Goal: Task Accomplishment & Management: Complete application form

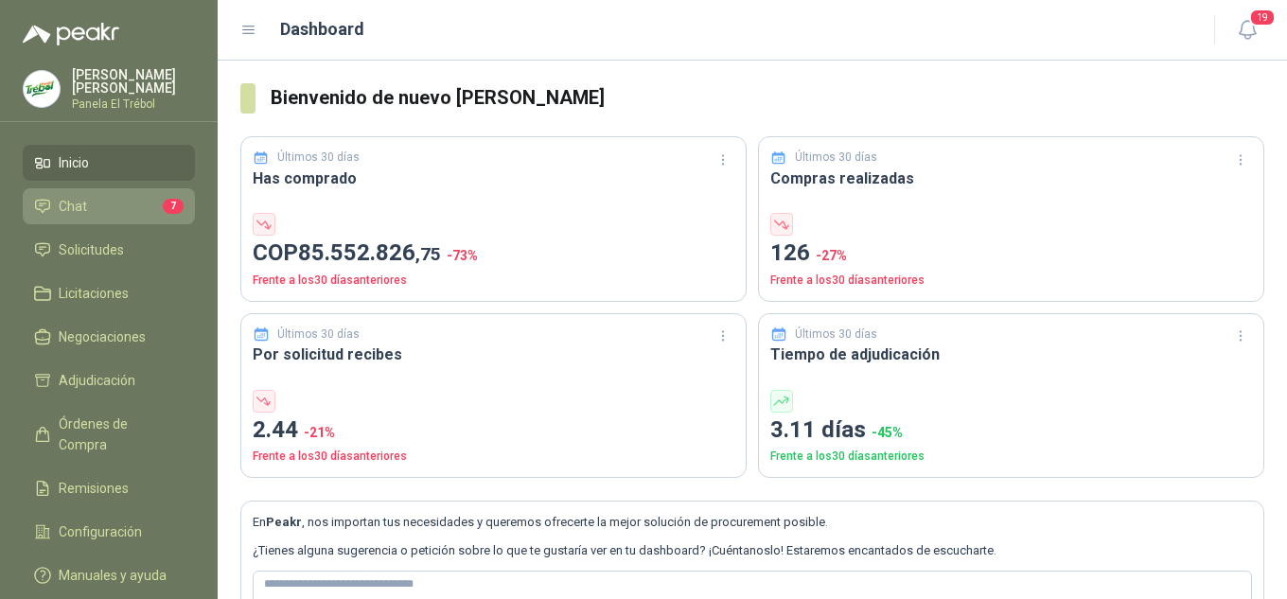
click at [93, 217] on li "Chat 7" at bounding box center [109, 206] width 150 height 21
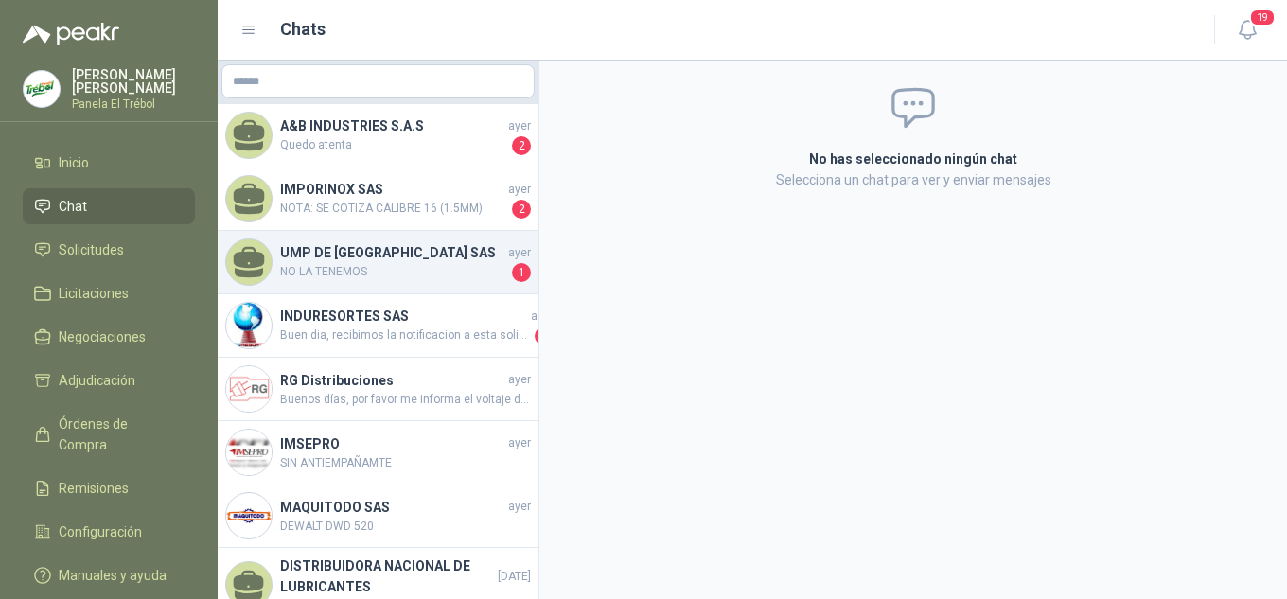
click at [354, 264] on span "NO LA TENEMOS" at bounding box center [394, 272] width 228 height 19
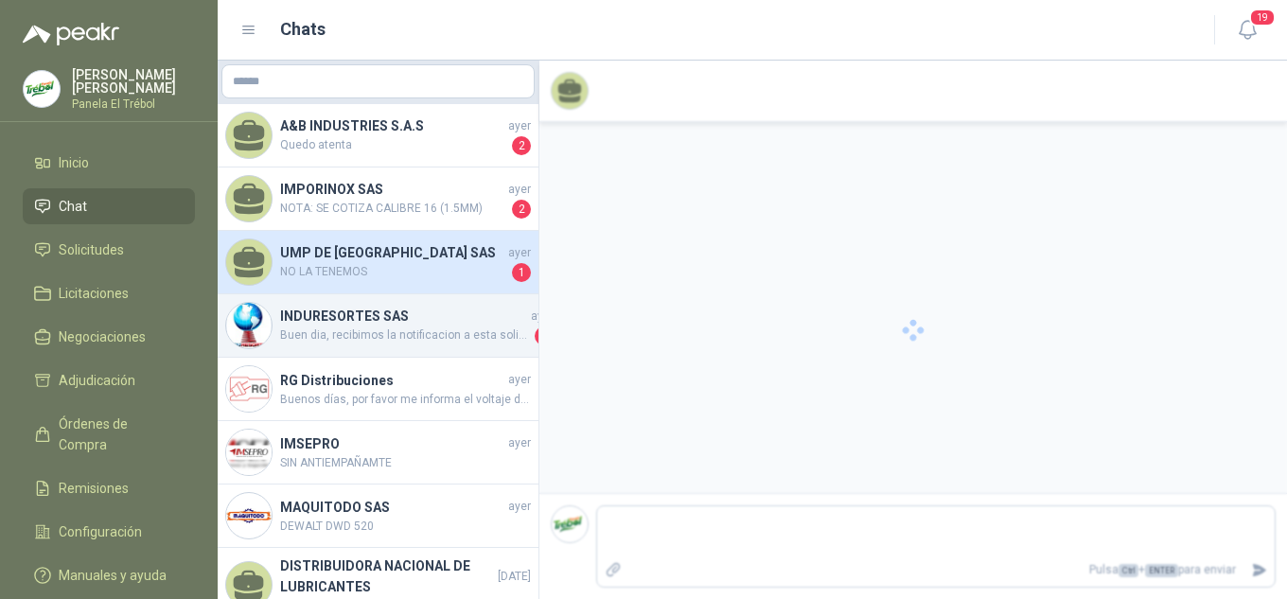
scroll to position [499, 0]
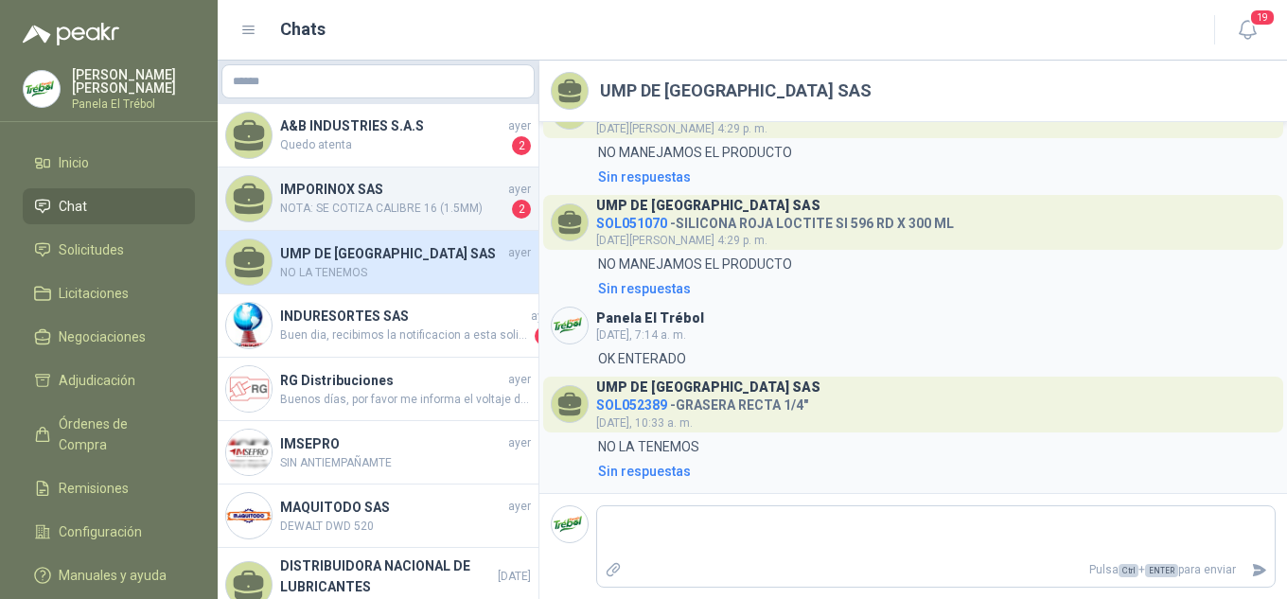
click at [314, 204] on span "NOTA: SE COTIZA CALIBRE 16 (1.5MM)" at bounding box center [394, 209] width 228 height 19
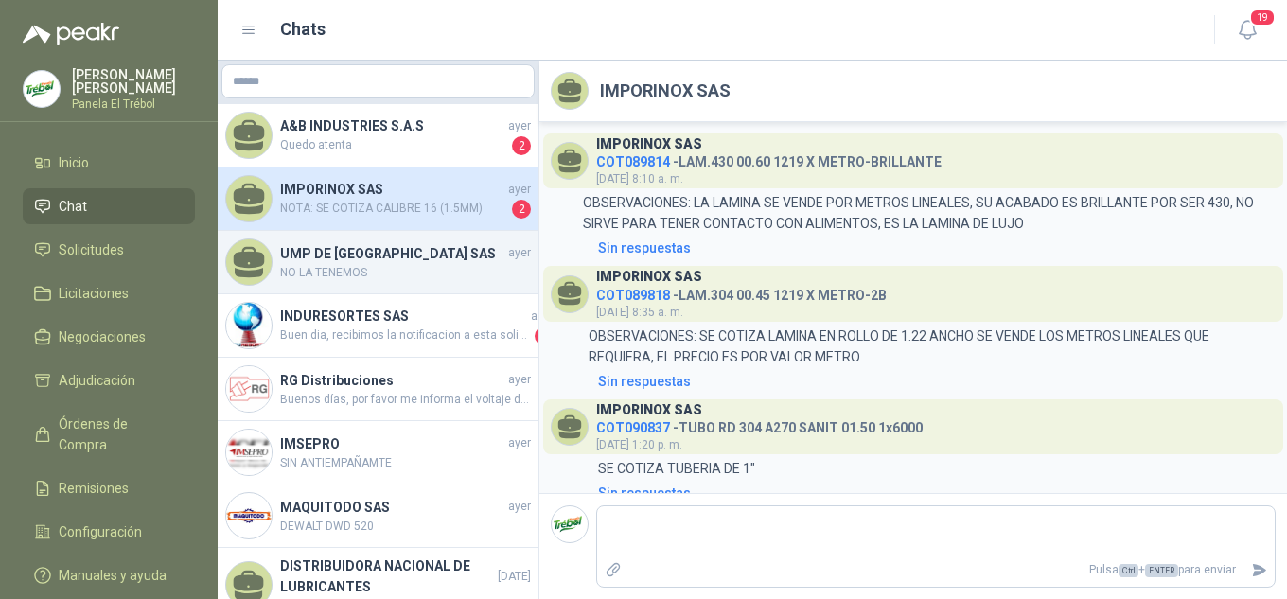
scroll to position [1814, 0]
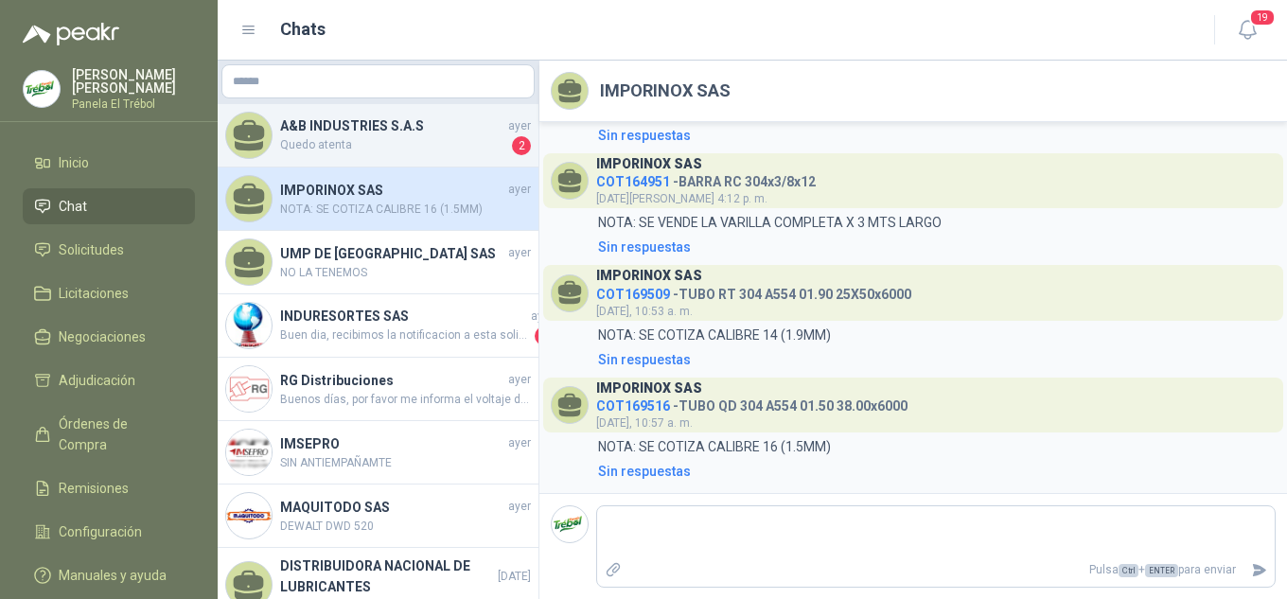
click at [344, 146] on span "Quedo atenta" at bounding box center [394, 145] width 228 height 19
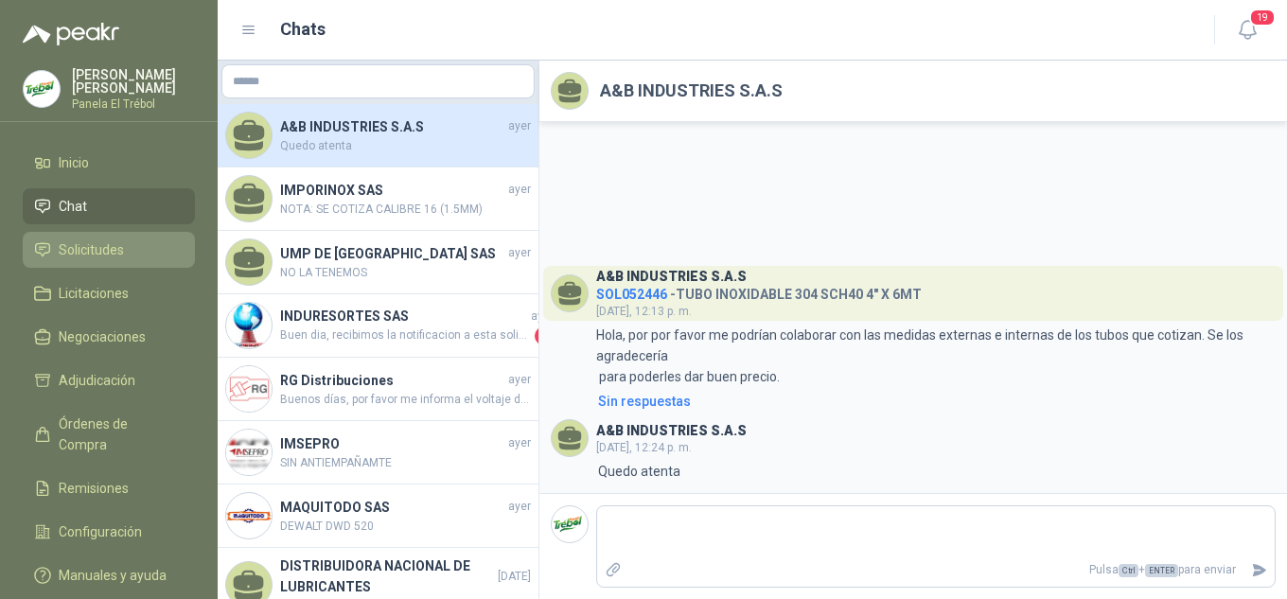
click at [102, 255] on span "Solicitudes" at bounding box center [91, 249] width 65 height 21
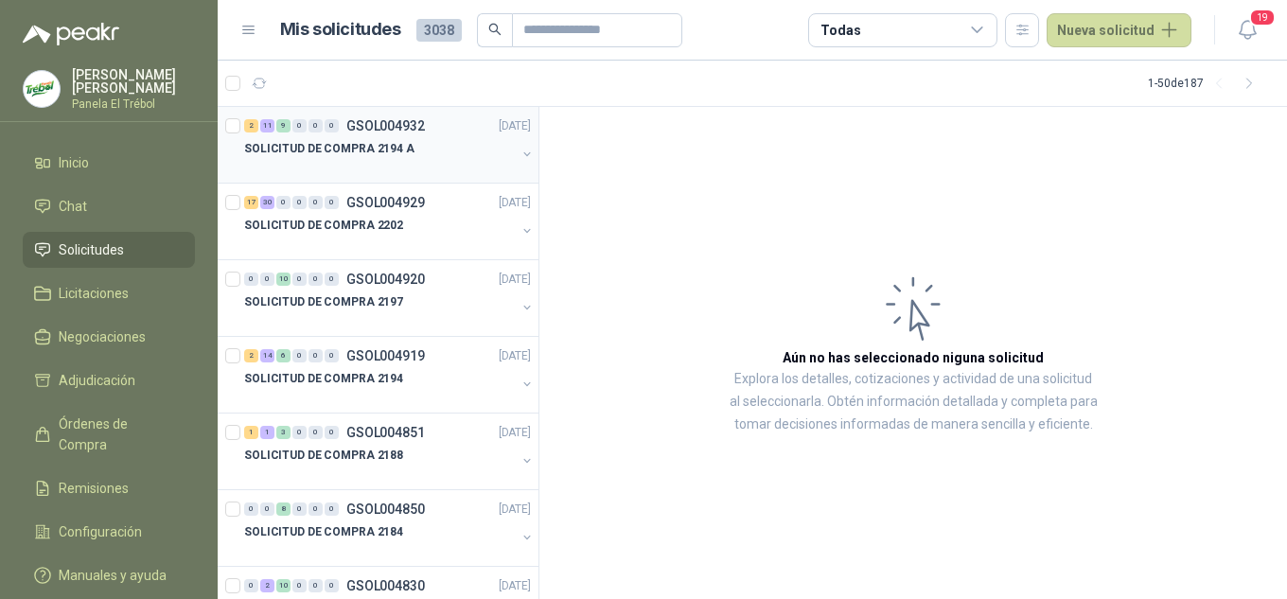
click at [497, 149] on div "SOLICITUD DE COMPRA 2194 A" at bounding box center [380, 148] width 272 height 23
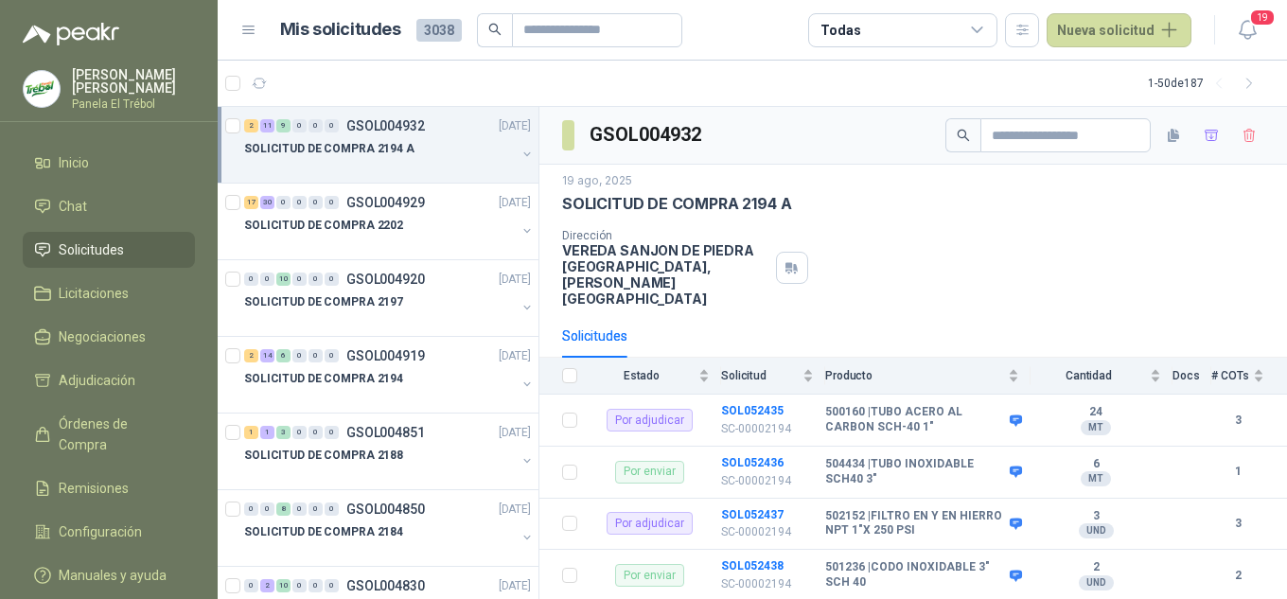
click at [520, 155] on button "button" at bounding box center [527, 154] width 15 height 15
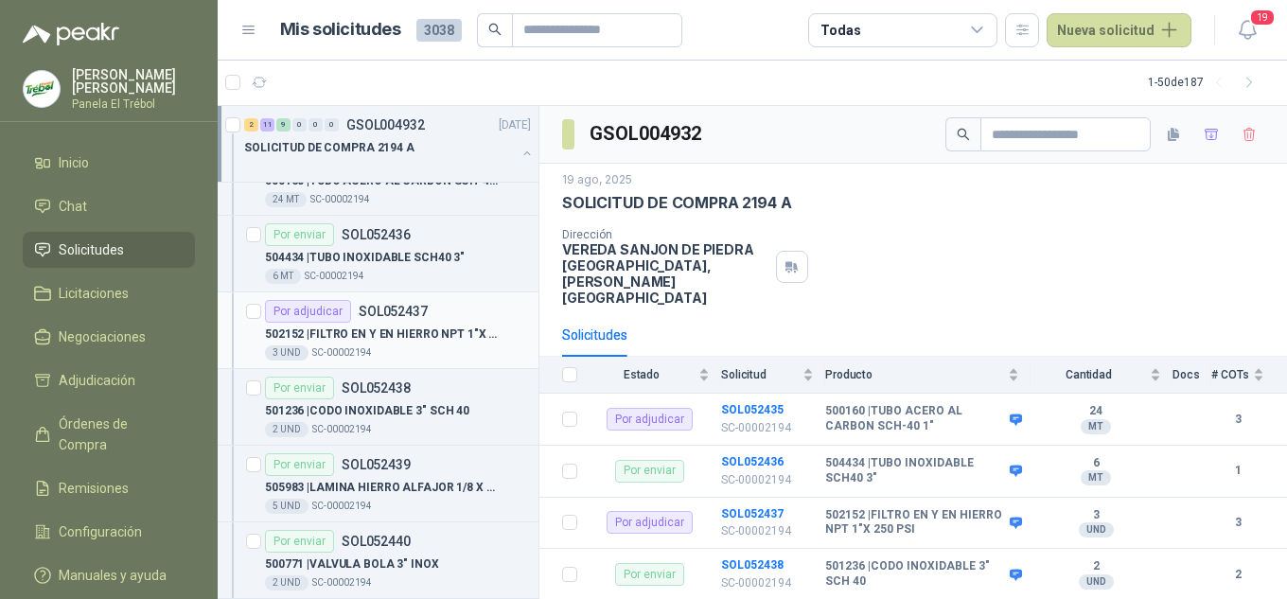
scroll to position [126, 0]
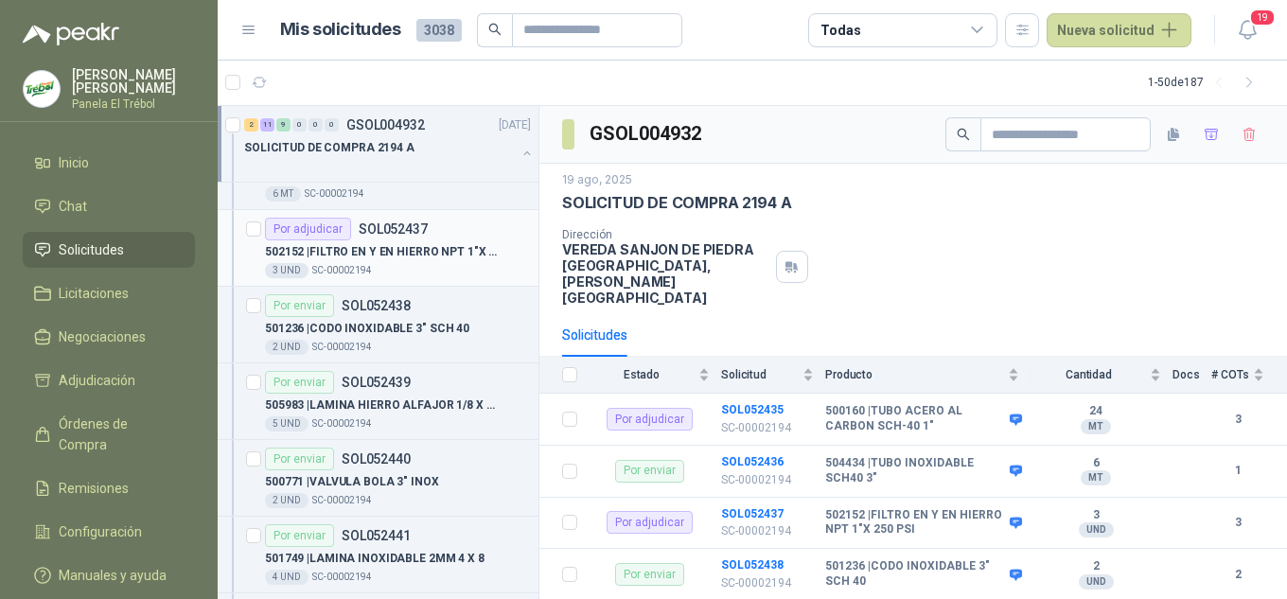
click at [407, 256] on p "502152 | FILTRO EN Y EN HIERRO NPT 1"X 250 PSI" at bounding box center [383, 252] width 236 height 18
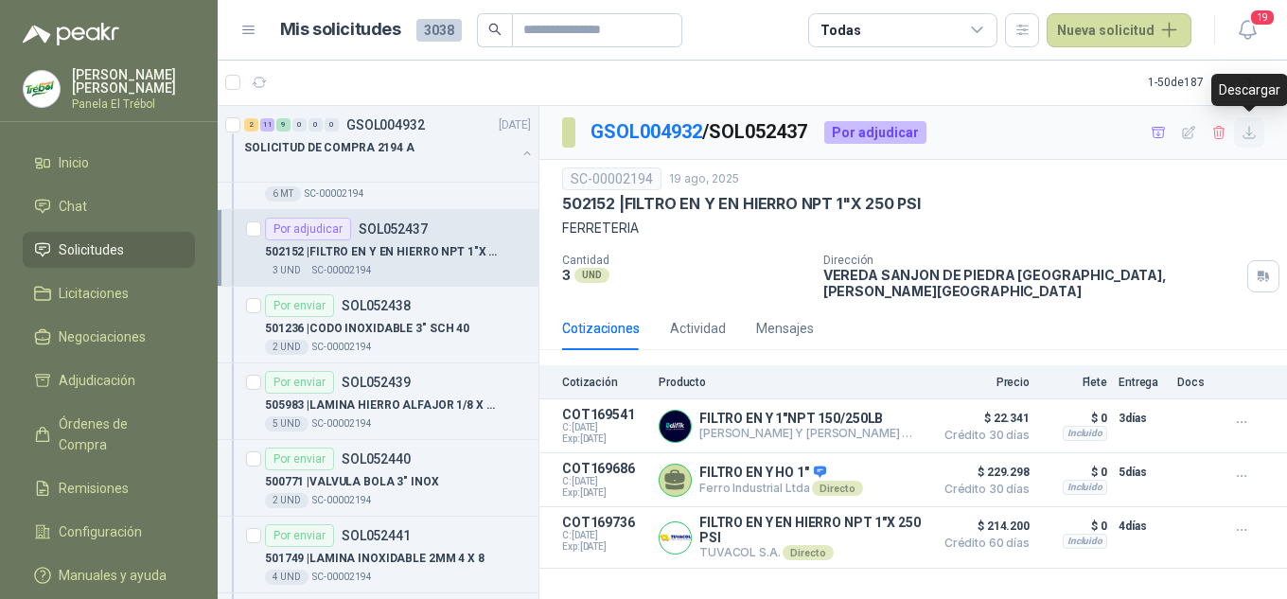
click at [1256, 133] on icon "button" at bounding box center [1250, 133] width 16 height 16
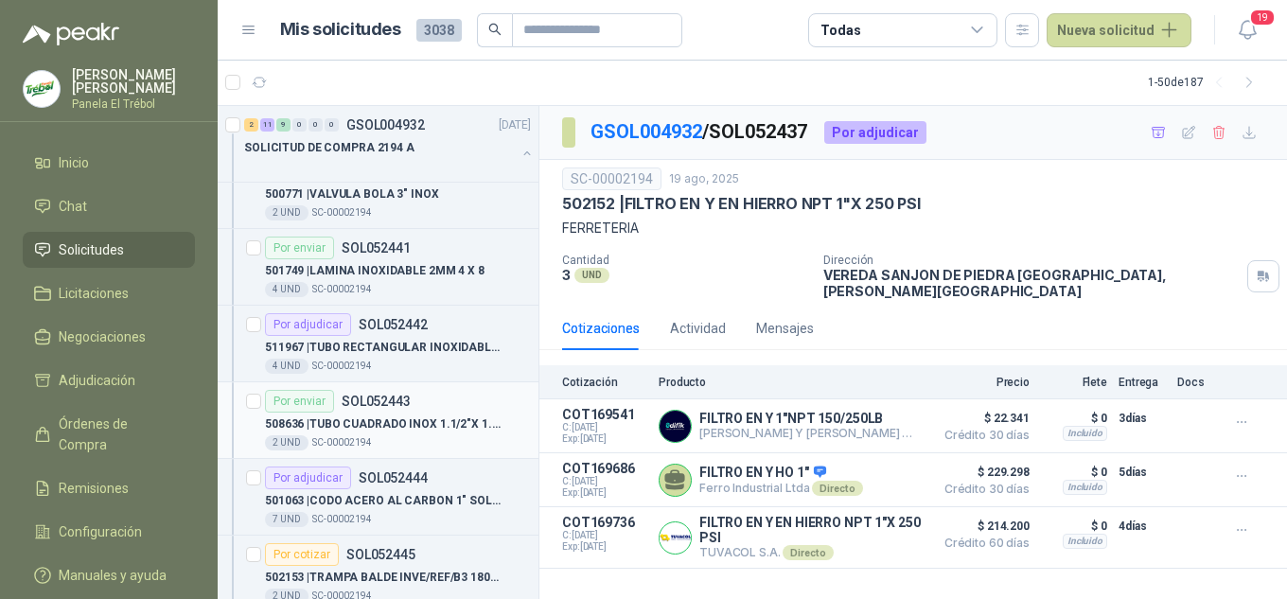
scroll to position [442, 0]
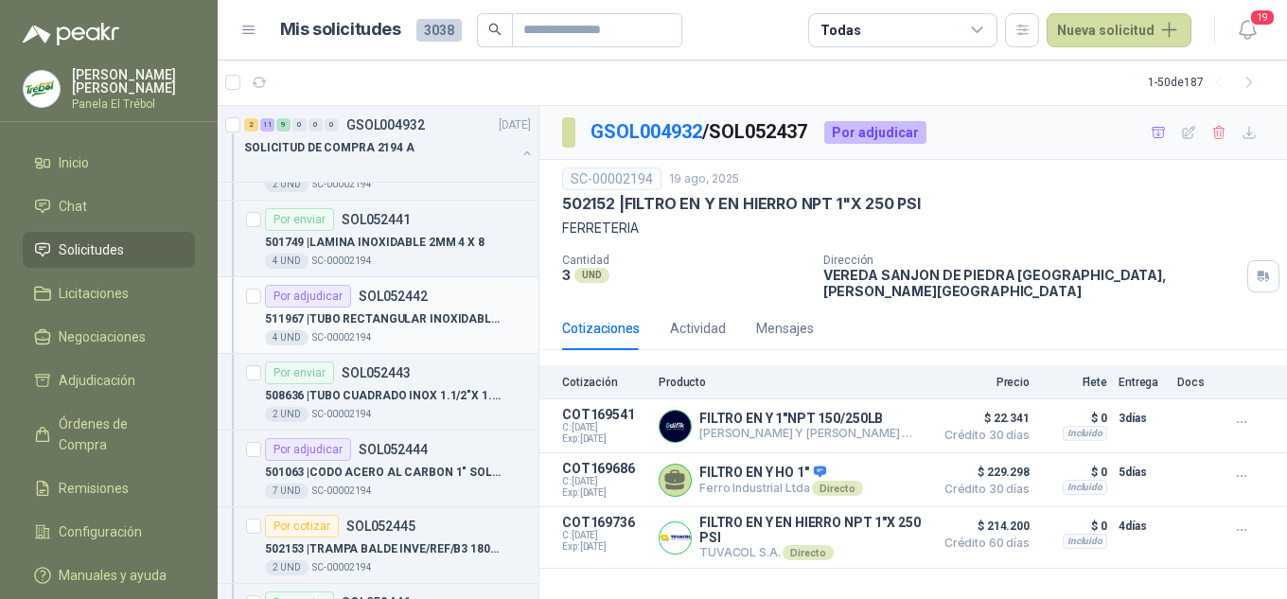
click at [374, 321] on p "511967 | TUBO RECTANGULAR INOXIDABLE DE 2” X 1." at bounding box center [383, 319] width 236 height 18
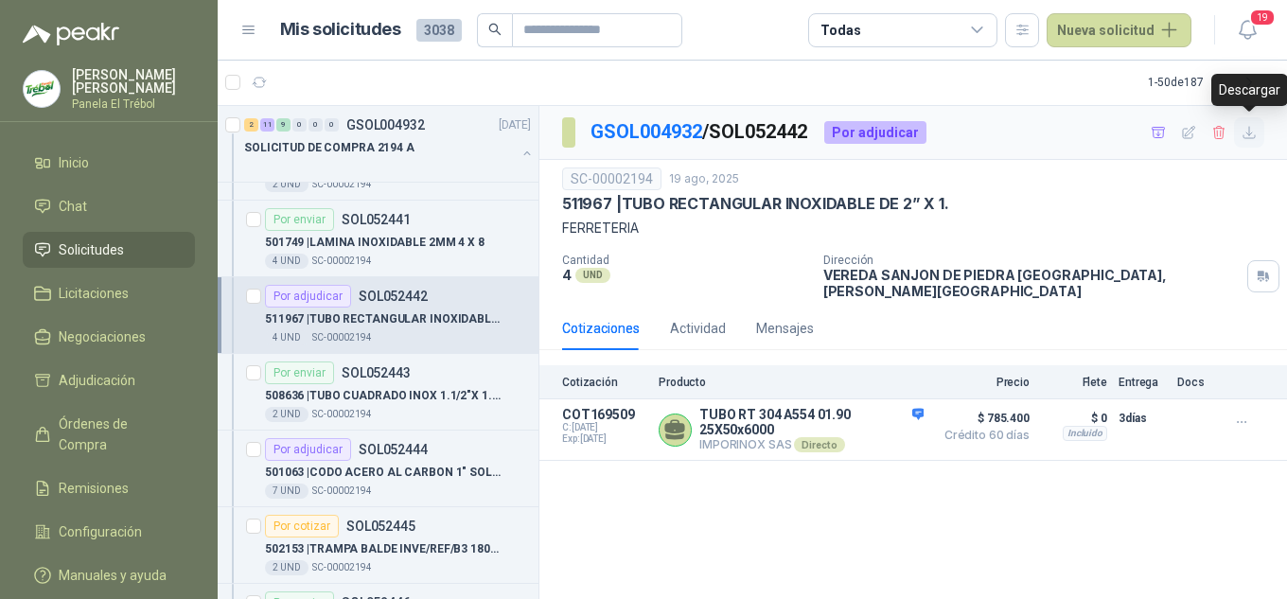
click at [1258, 132] on button "button" at bounding box center [1249, 132] width 30 height 30
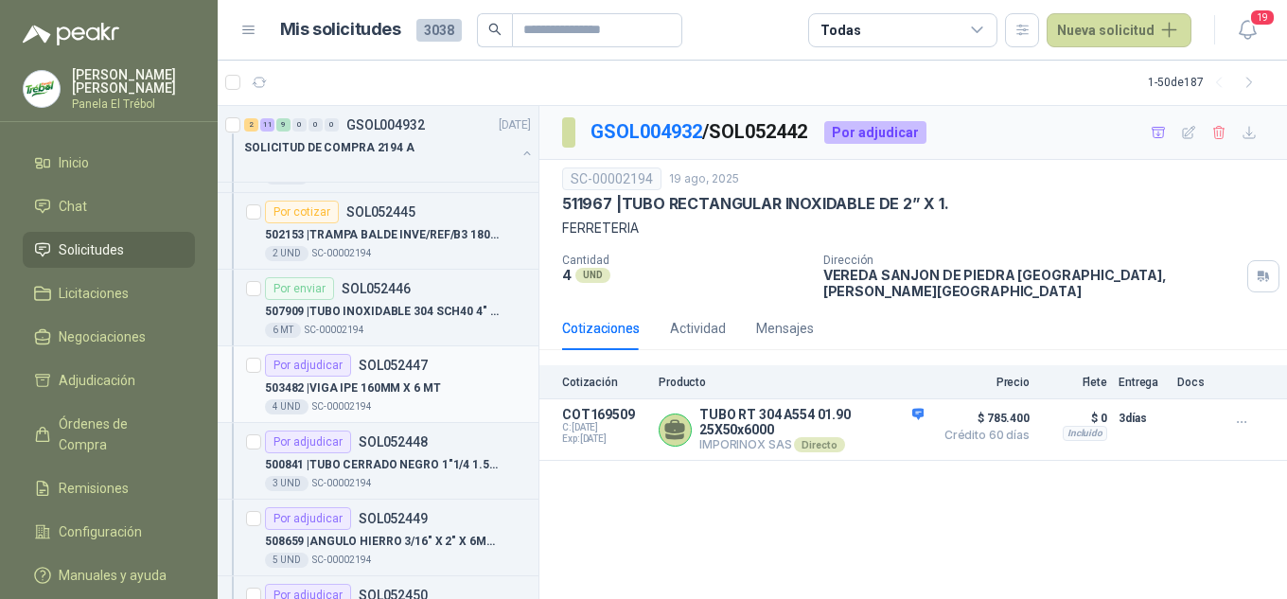
scroll to position [757, 0]
click at [373, 463] on p "500841 | TUBO CERRADO NEGRO 1"1/4 1.5MM X 6 MT" at bounding box center [383, 464] width 236 height 18
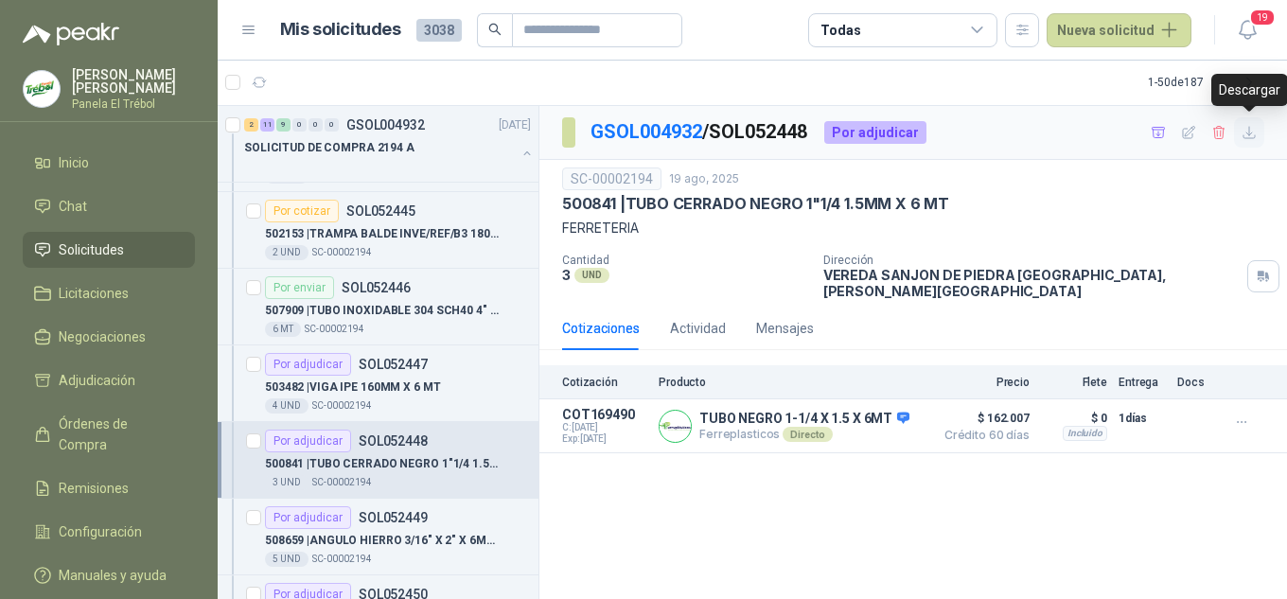
click at [1248, 127] on icon "button" at bounding box center [1250, 133] width 16 height 16
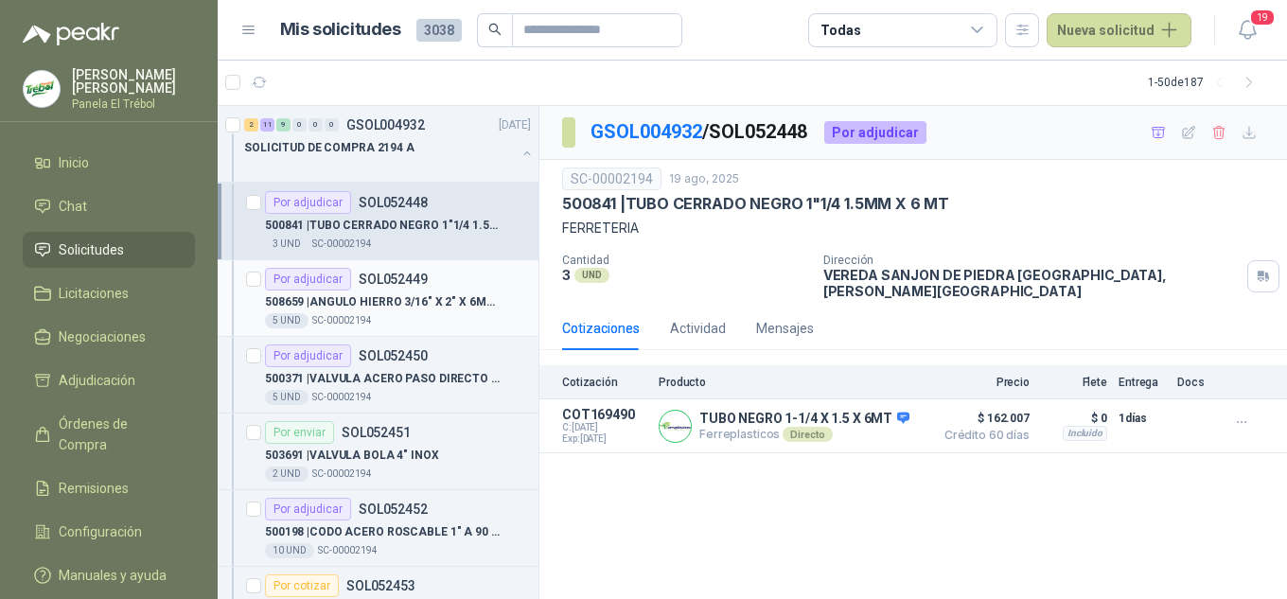
scroll to position [1010, 0]
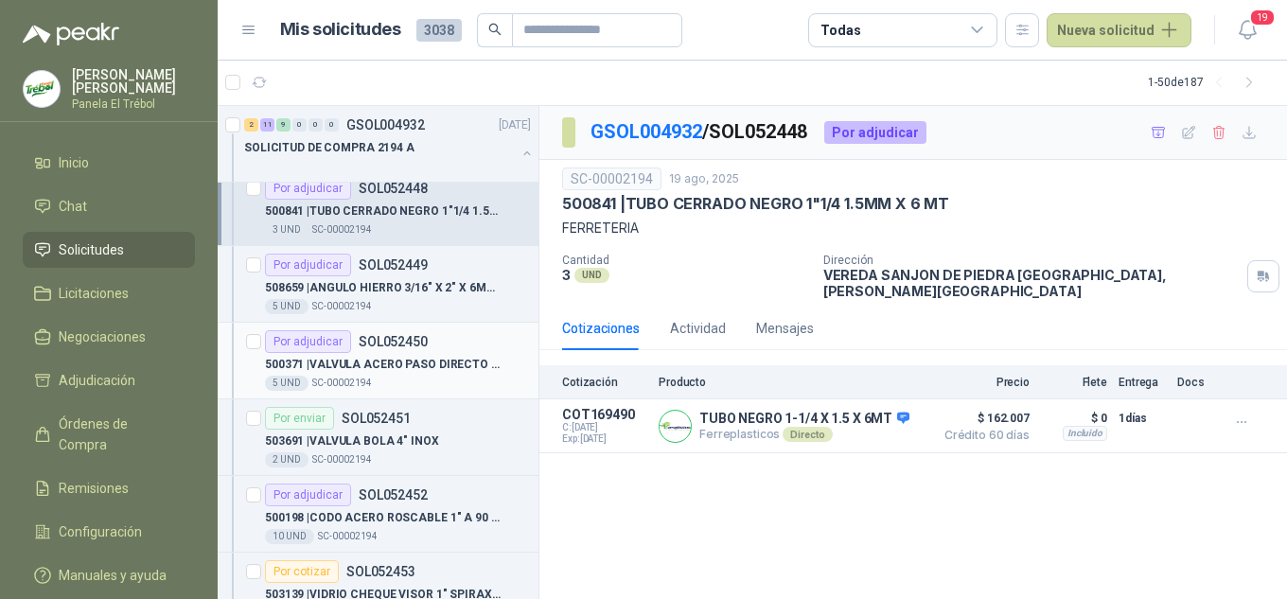
click at [414, 371] on p "500371 | VALVULA ACERO PASO DIRECTO 1" X 800 PSI" at bounding box center [383, 365] width 236 height 18
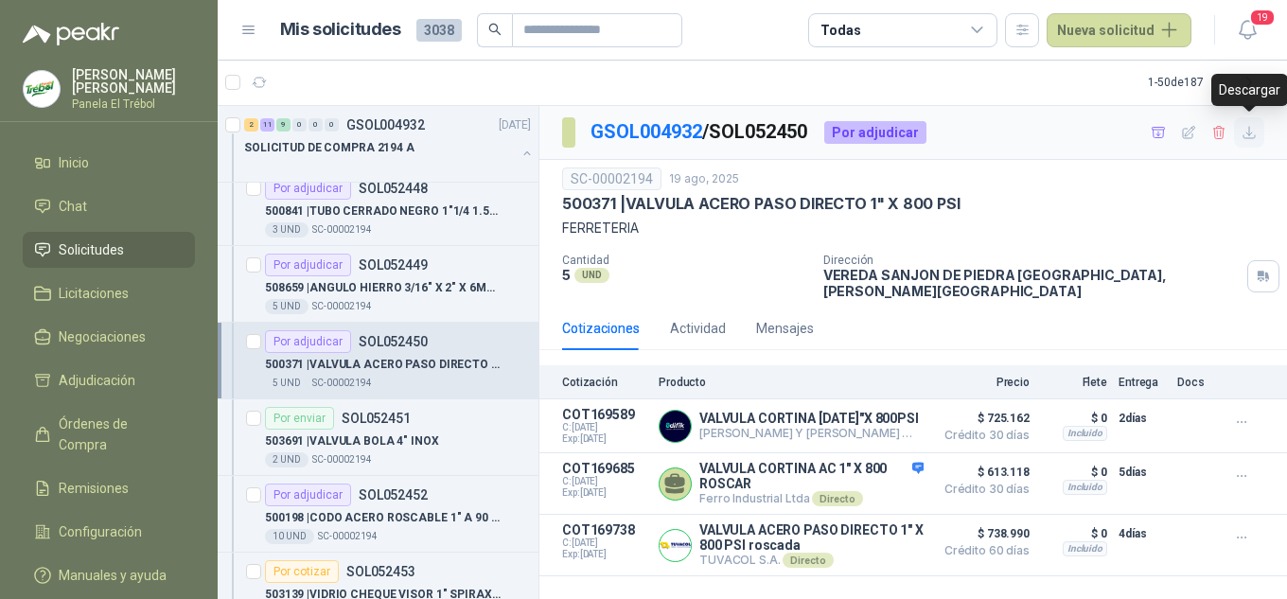
click at [1250, 132] on icon "button" at bounding box center [1250, 133] width 16 height 16
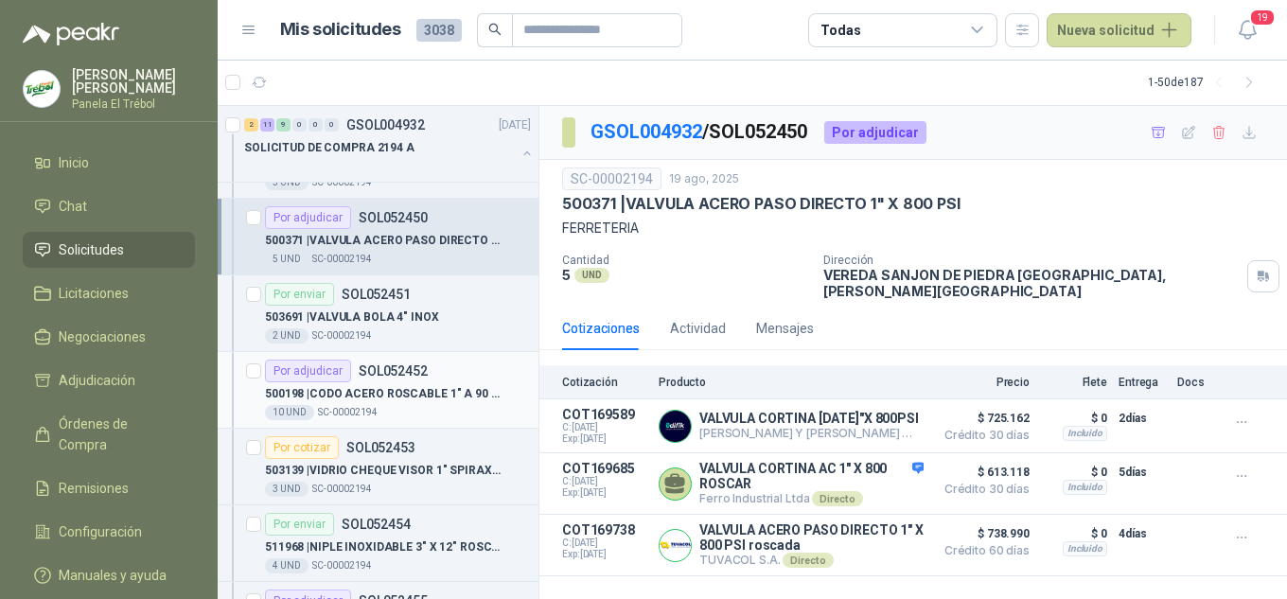
scroll to position [1136, 0]
click at [385, 398] on p "500198 | CODO ACERO ROSCABLE 1" A 90 ROSCA" at bounding box center [383, 392] width 236 height 18
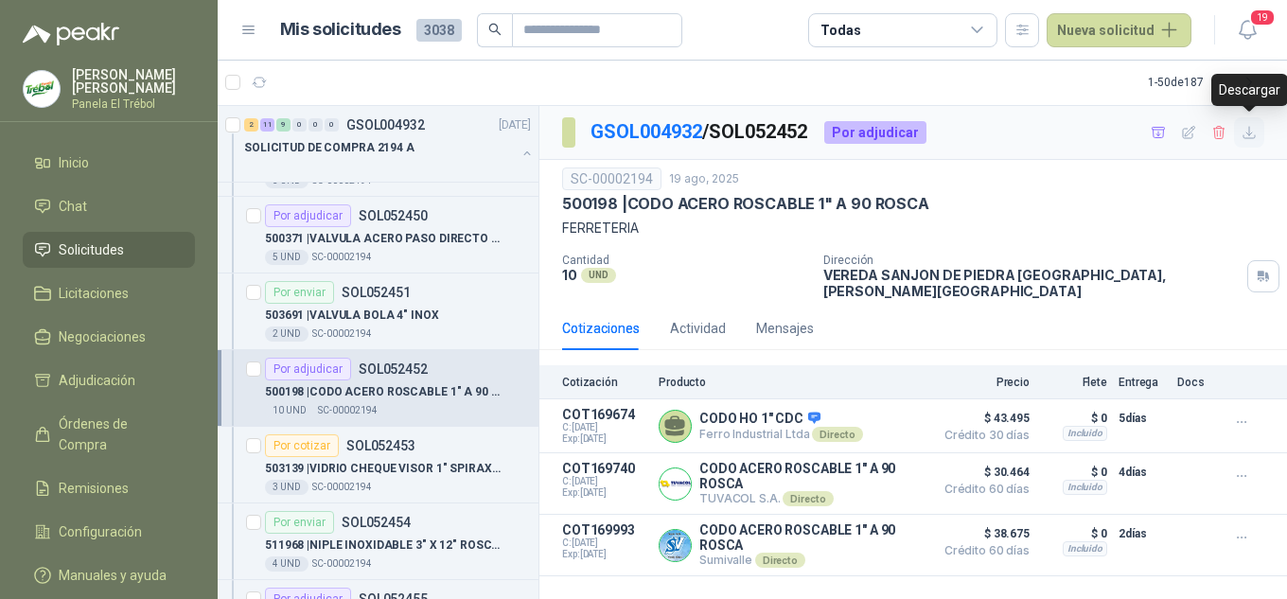
click at [1248, 131] on icon "button" at bounding box center [1250, 133] width 16 height 16
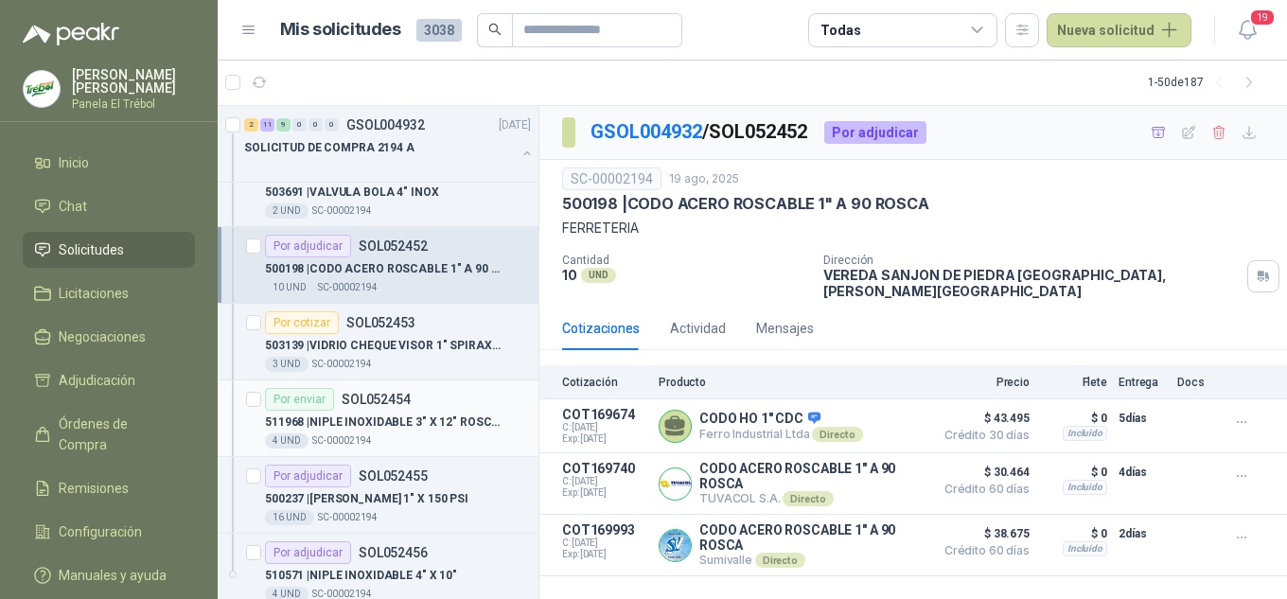
scroll to position [1261, 0]
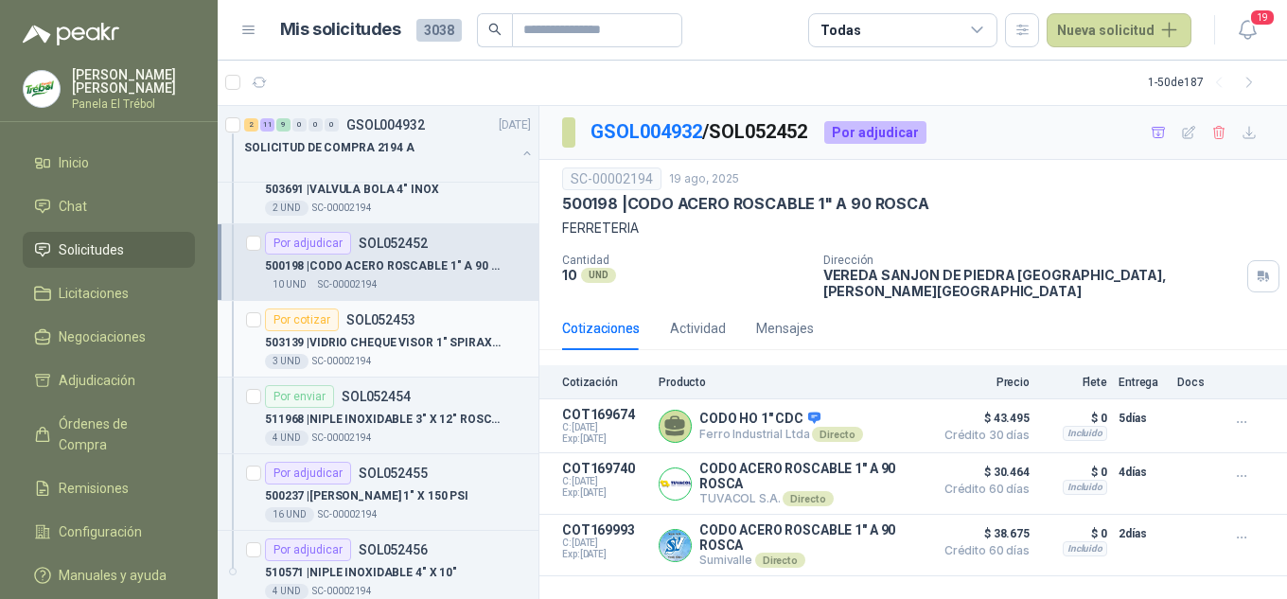
click at [391, 334] on p "503139 | VIDRIO CHEQUE VISOR 1" SPIRAX SARCO" at bounding box center [383, 343] width 236 height 18
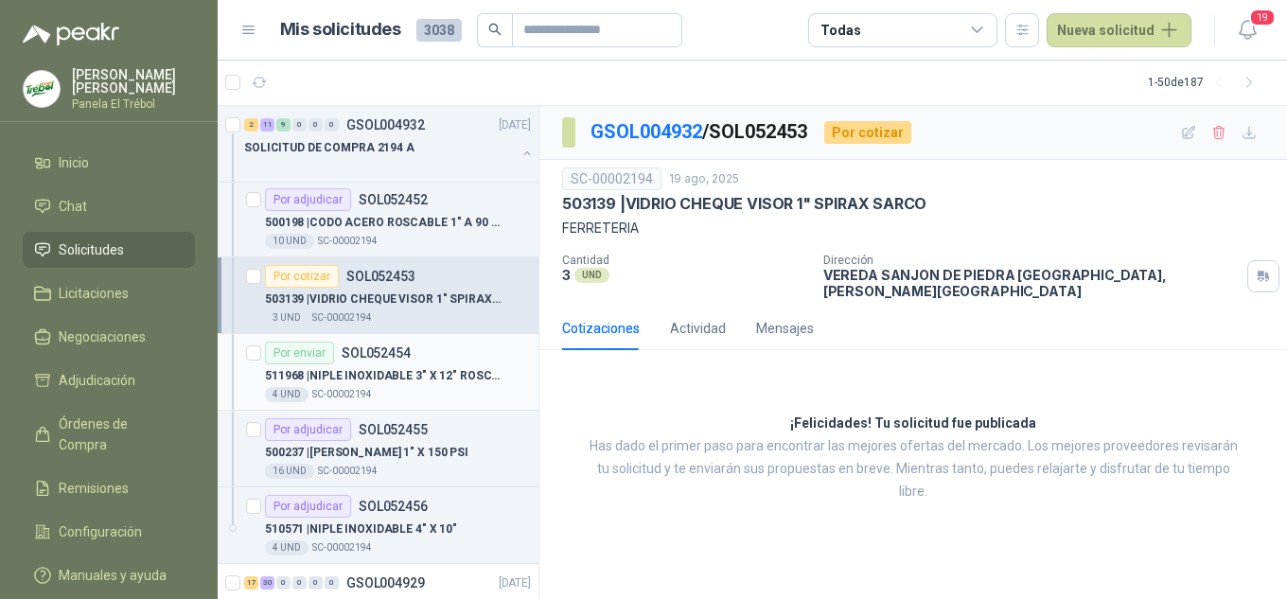
scroll to position [1388, 0]
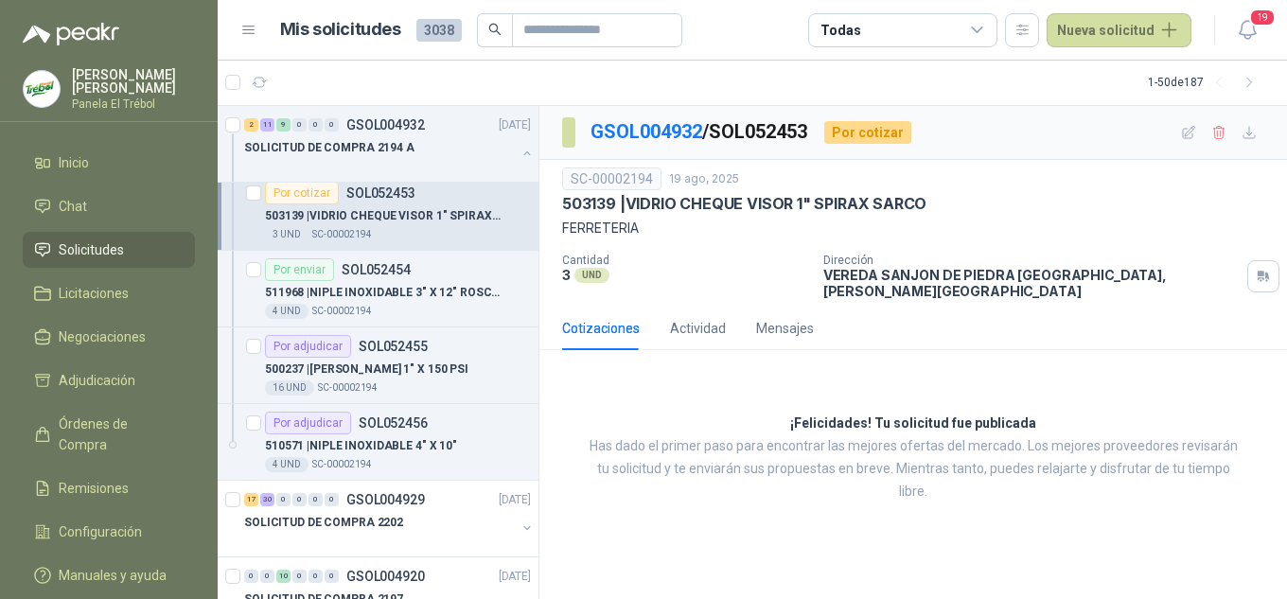
click at [413, 220] on p "503139 | VIDRIO CHEQUE VISOR 1" SPIRAX SARCO" at bounding box center [383, 216] width 236 height 18
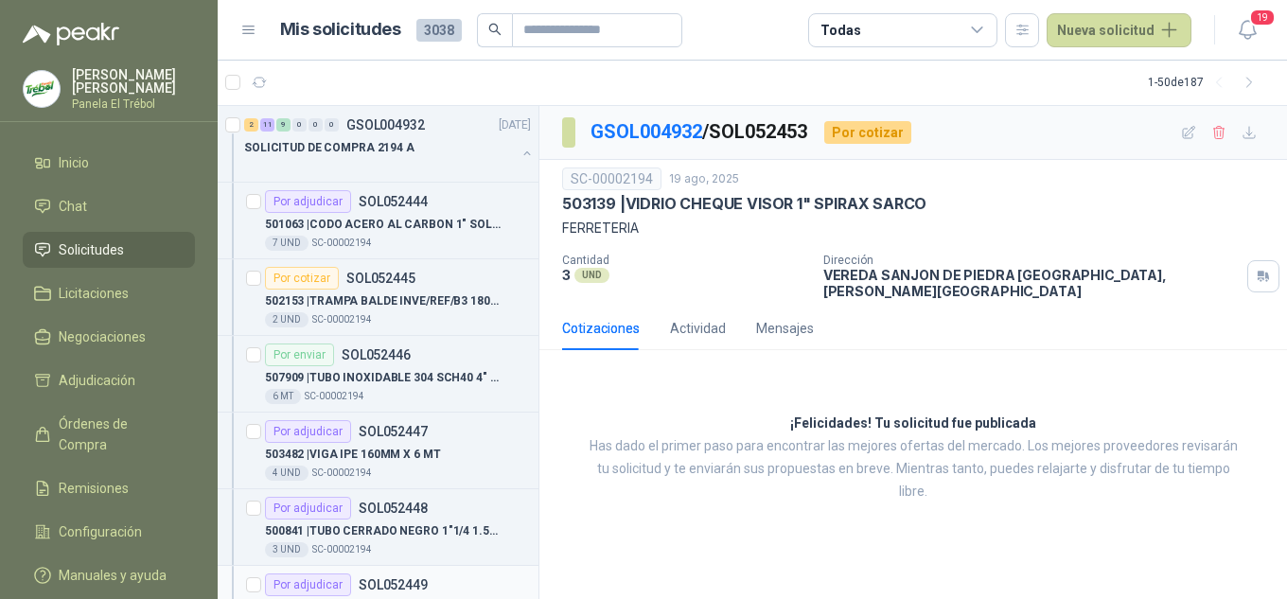
scroll to position [568, 0]
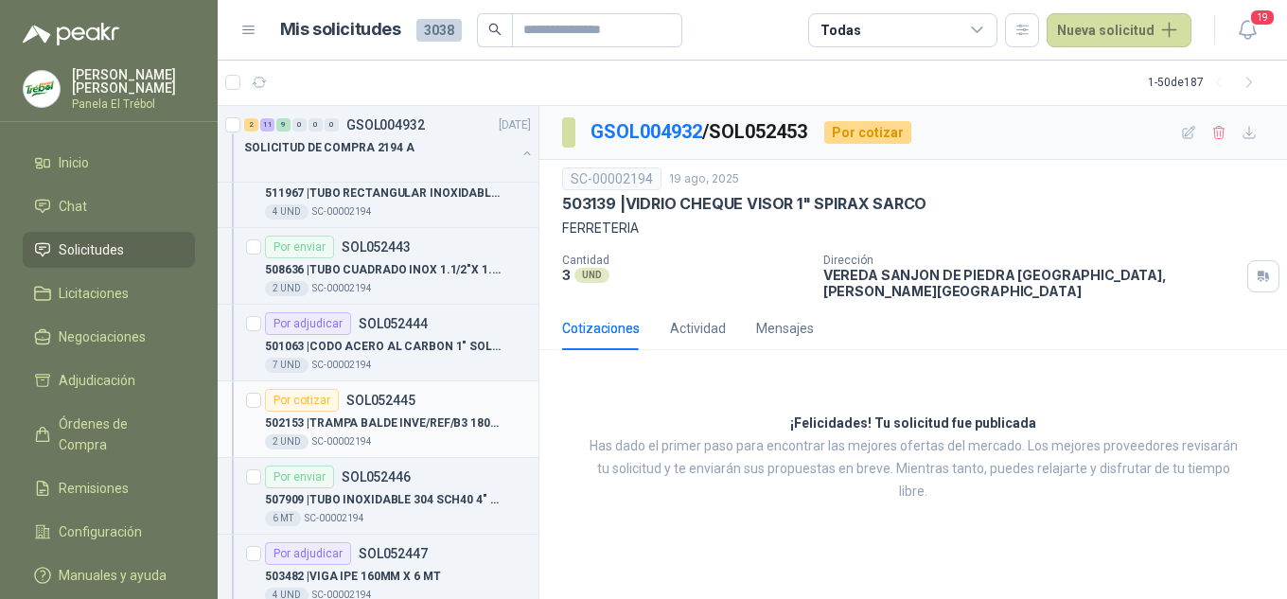
click at [344, 421] on p "502153 | TRAMPA BALDE INVE/REF/B3 180 NPT" at bounding box center [383, 423] width 236 height 18
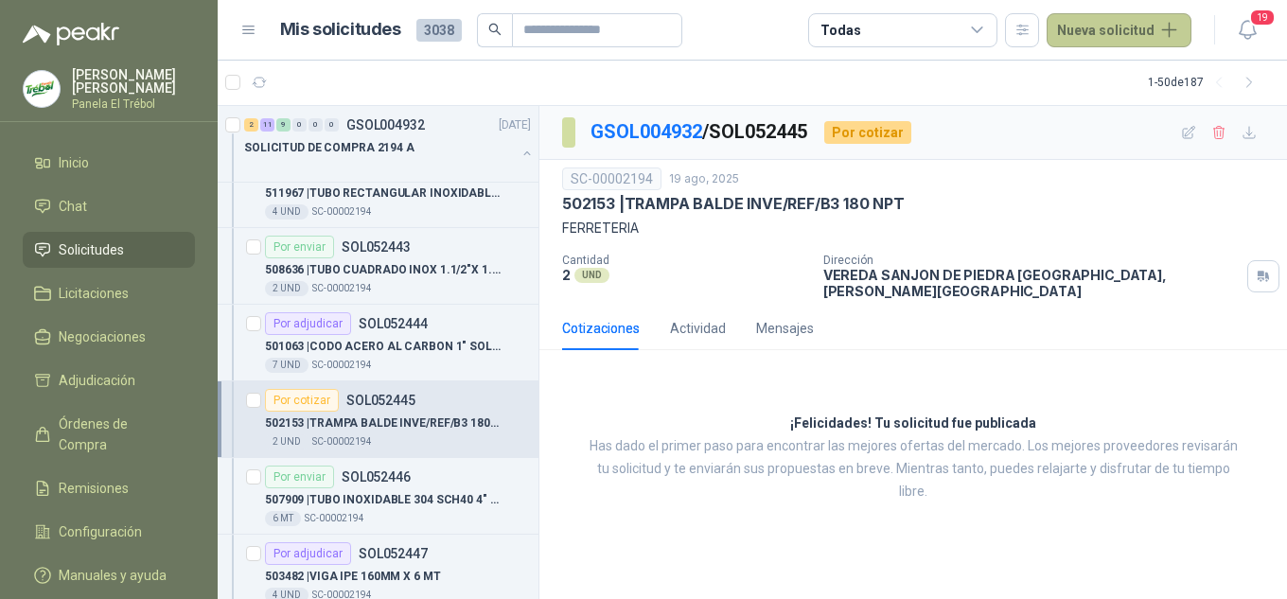
click at [1153, 35] on button "Nueva solicitud" at bounding box center [1119, 30] width 145 height 34
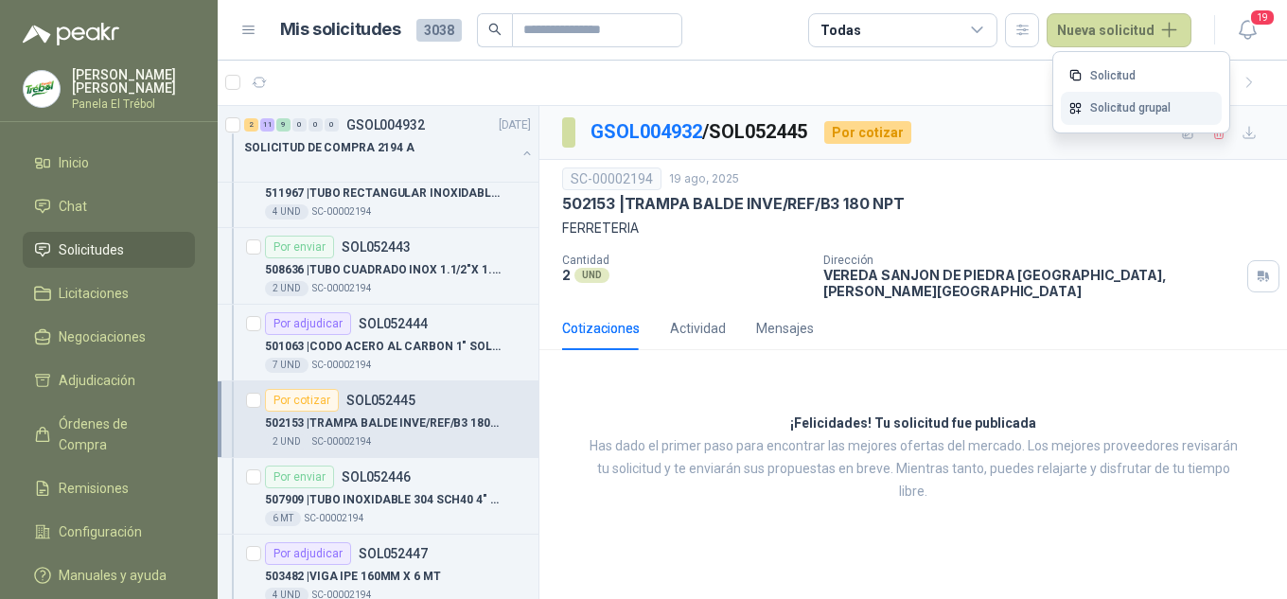
click at [1117, 111] on link "Solicitud grupal" at bounding box center [1141, 108] width 161 height 33
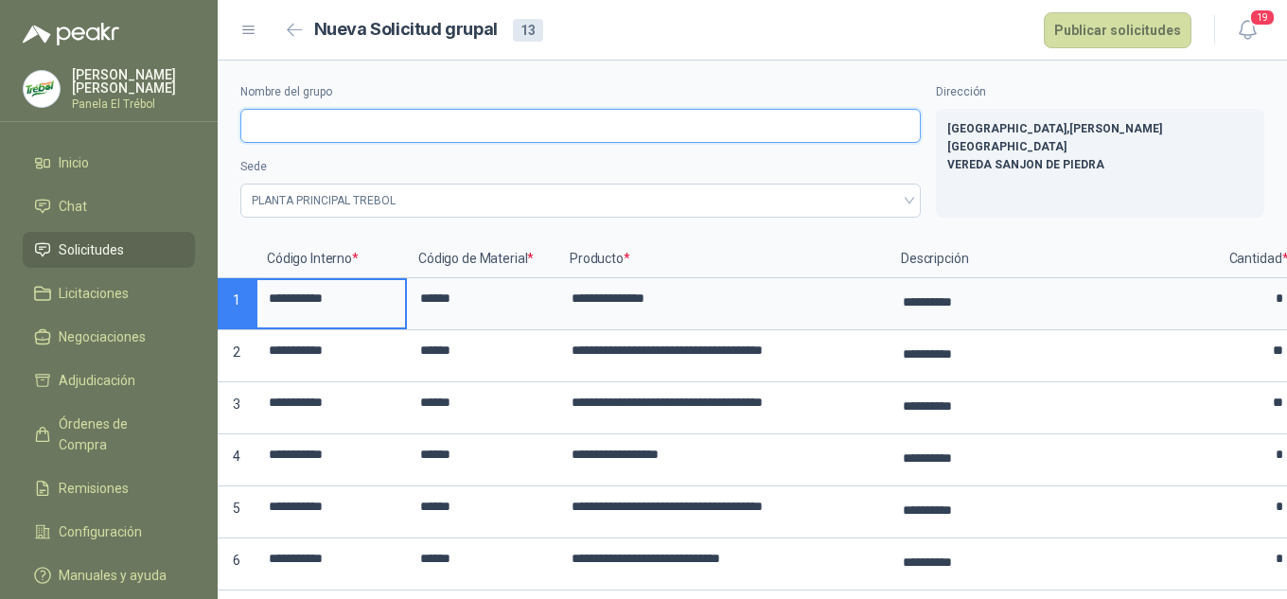
click at [269, 122] on input "Nombre del grupo" at bounding box center [580, 126] width 680 height 34
type input "**********"
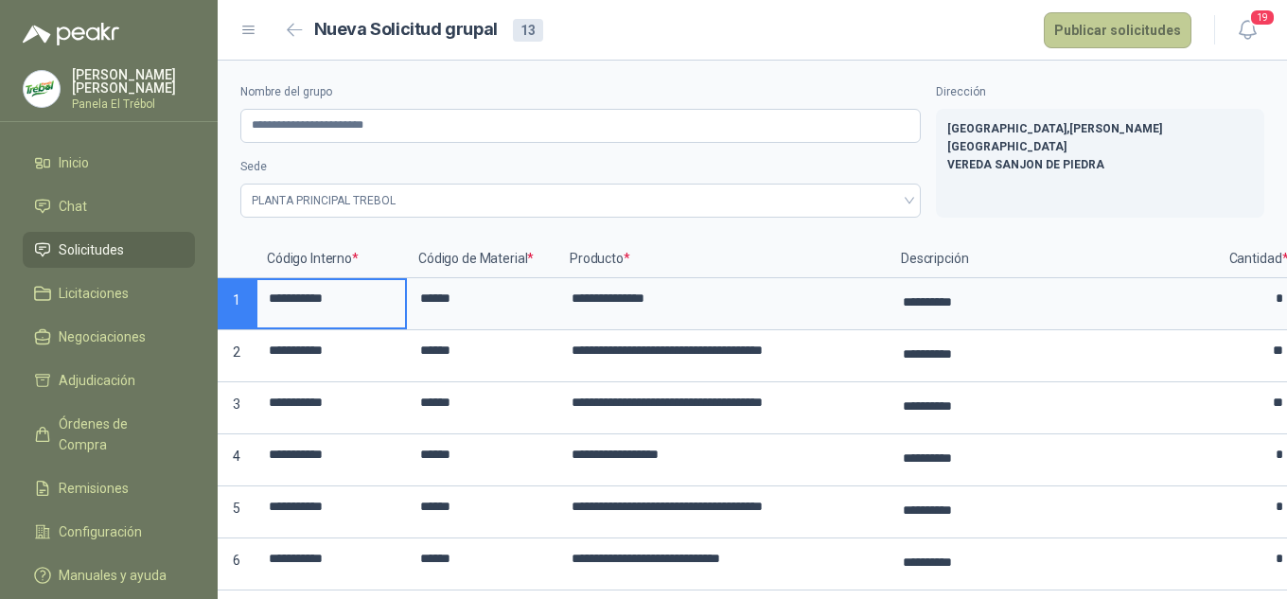
click at [1121, 33] on button "Publicar solicitudes" at bounding box center [1118, 30] width 148 height 36
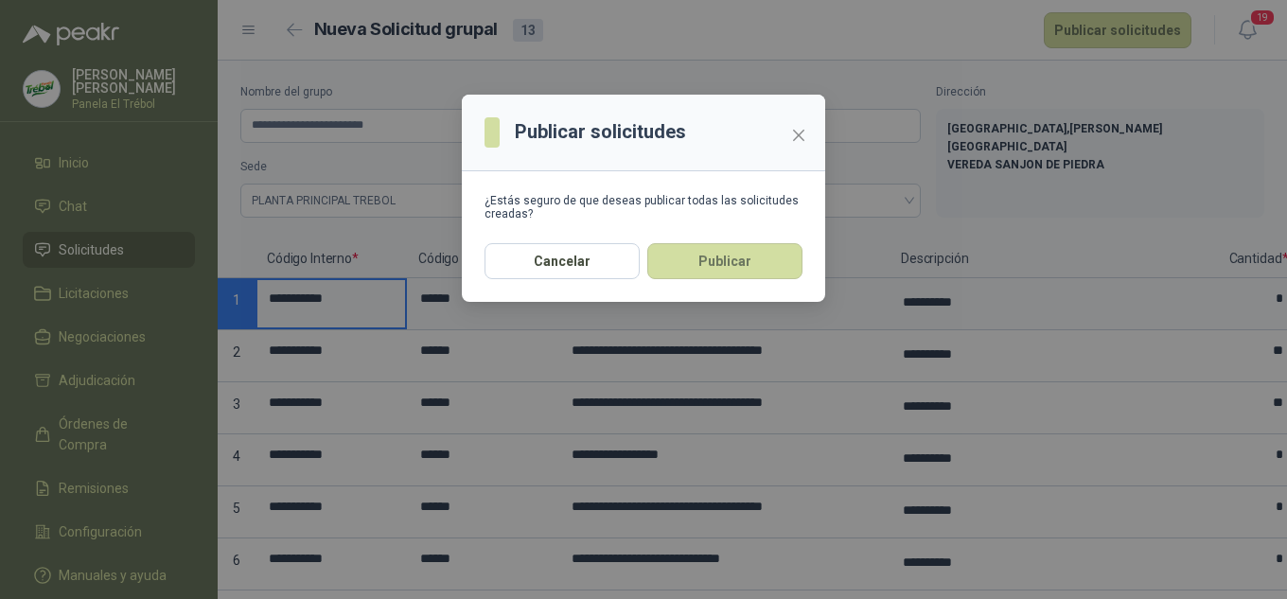
click at [734, 266] on button "Publicar" at bounding box center [724, 261] width 155 height 36
